Goal: Obtain resource: Obtain resource

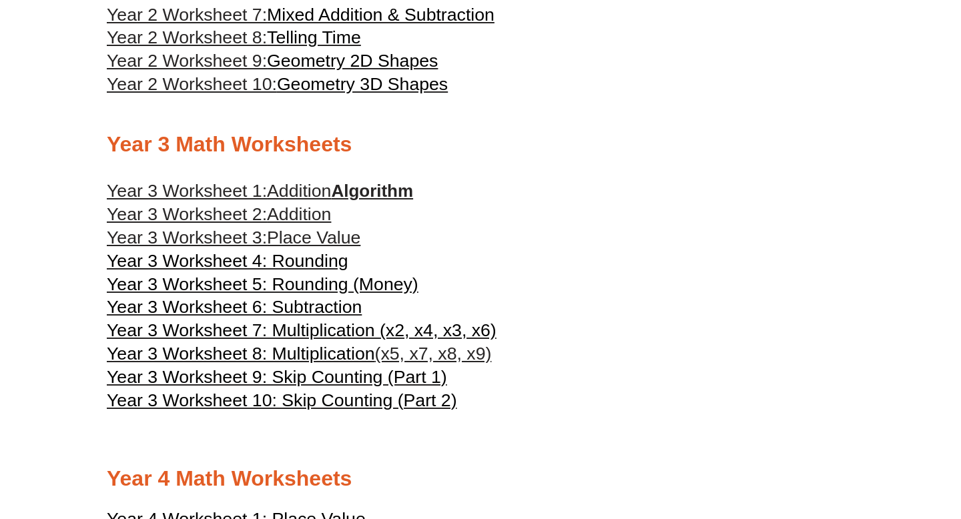
scroll to position [1248, 0]
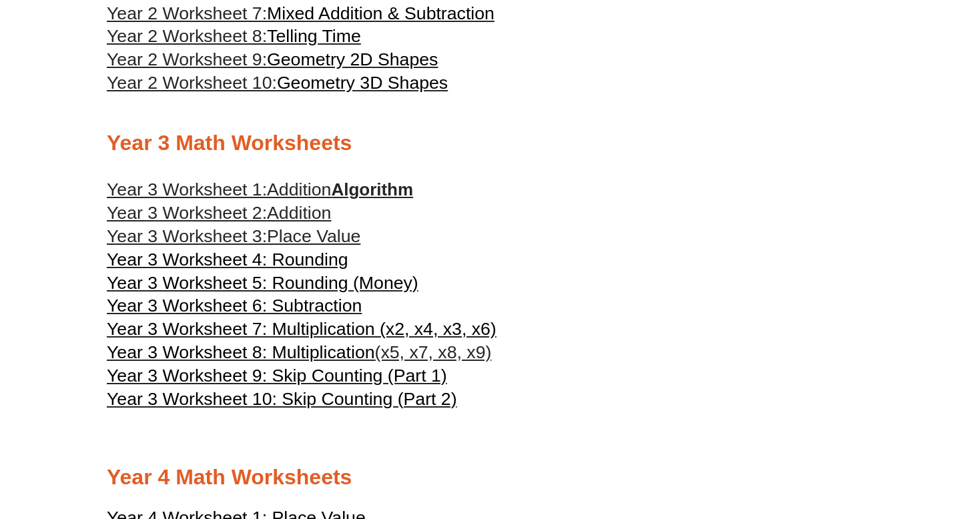
click at [313, 198] on span "Addition" at bounding box center [299, 190] width 64 height 20
click at [306, 221] on span "Addition" at bounding box center [299, 213] width 64 height 20
click at [299, 246] on span "Place Value" at bounding box center [313, 236] width 93 height 20
click at [292, 270] on span "Year 3 Worksheet 4: Rounding" at bounding box center [228, 260] width 242 height 20
click at [285, 293] on span "Year 3 Worksheet 5: Rounding (Money)" at bounding box center [263, 283] width 312 height 20
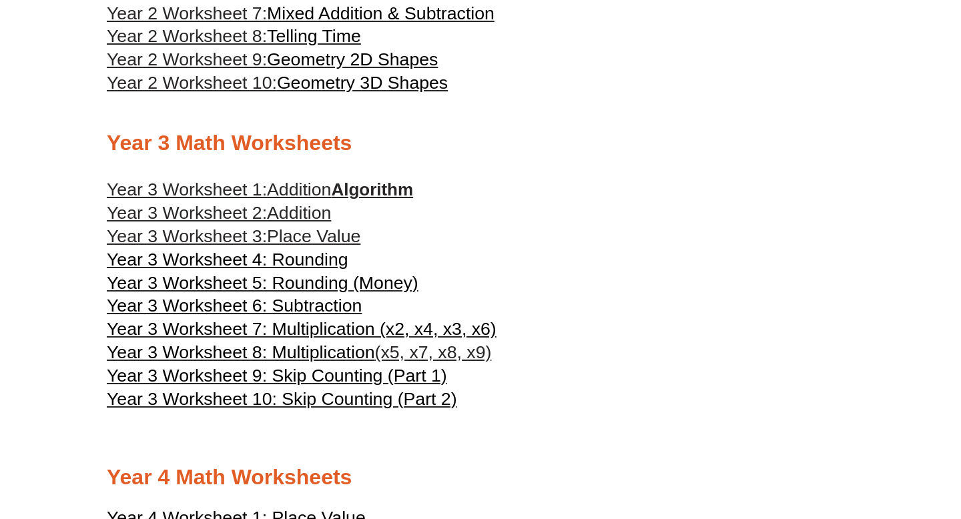
click at [527, 318] on h3 "Year 3 Worksheet 6: Subtraction" at bounding box center [481, 306] width 748 height 23
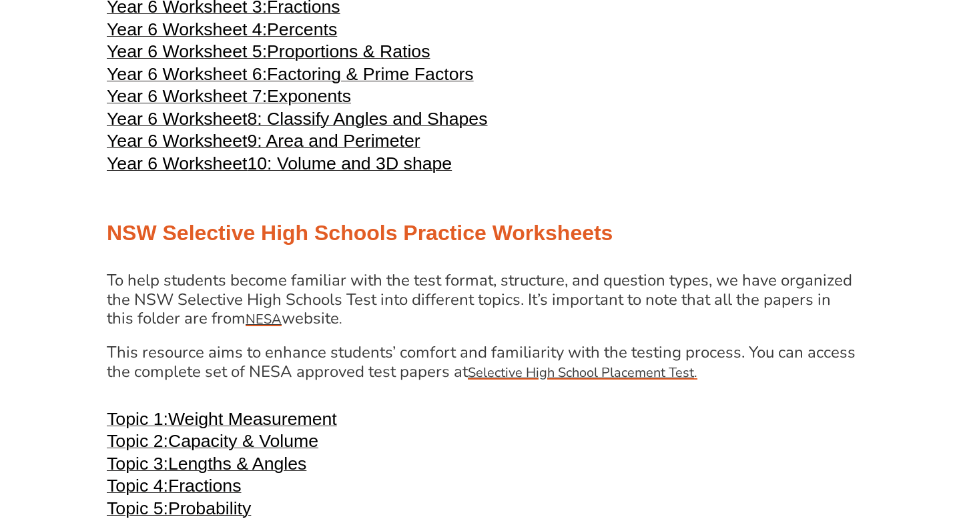
scroll to position [2439, 0]
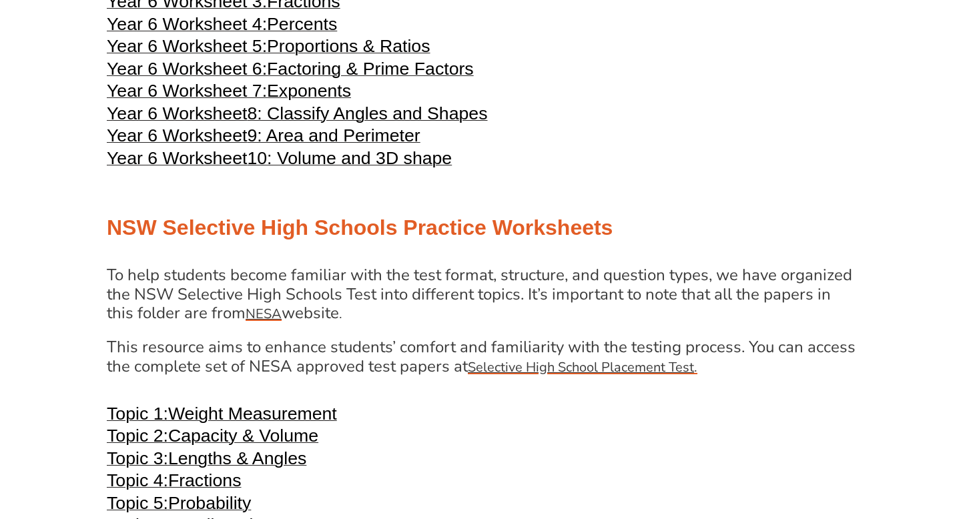
click at [319, 168] on span "10: Volume and 3D shape" at bounding box center [349, 158] width 205 height 20
click at [335, 146] on span "9: Area and Perimeter" at bounding box center [333, 136] width 173 height 20
click at [337, 124] on span "8: Classify Angles and Shapes" at bounding box center [367, 113] width 240 height 20
click at [610, 146] on h3 "Year 6 Worksheet 9: Area and Perimeter" at bounding box center [481, 138] width 748 height 16
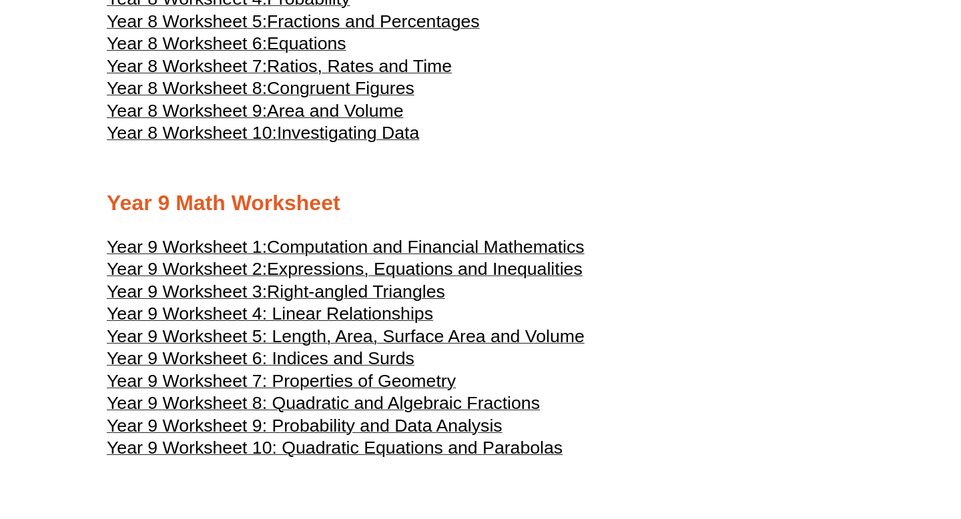
scroll to position [3255, 0]
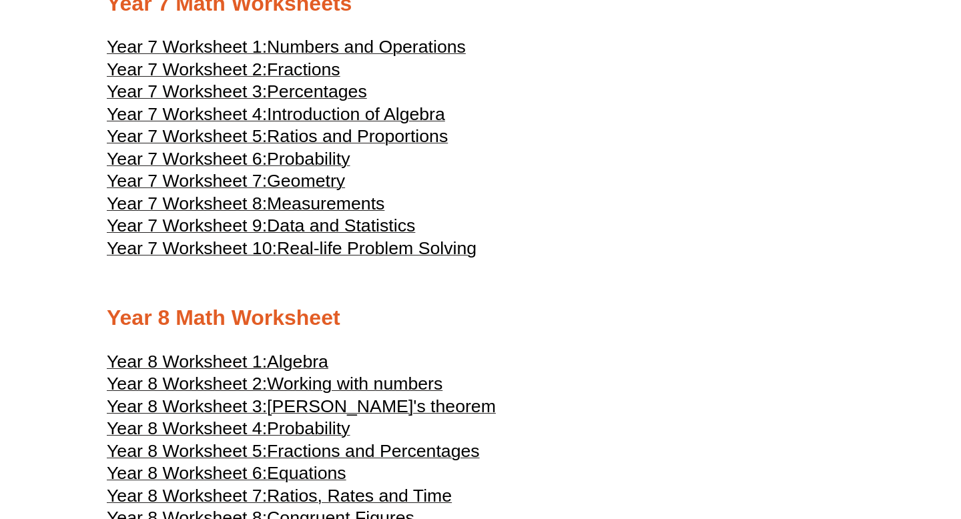
click at [576, 101] on h3 "Year 7 Worksheet 3: Percentages" at bounding box center [481, 93] width 748 height 16
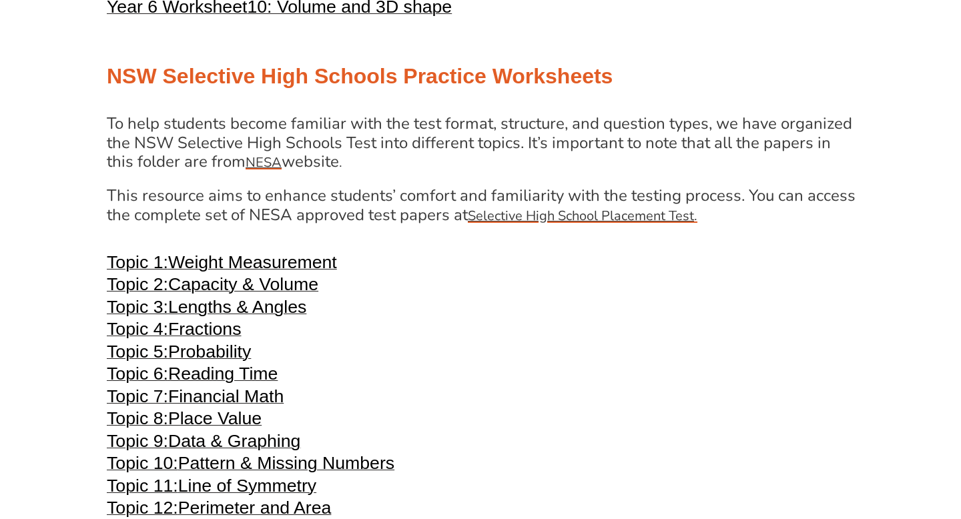
scroll to position [2262, 0]
